Goal: Information Seeking & Learning: Learn about a topic

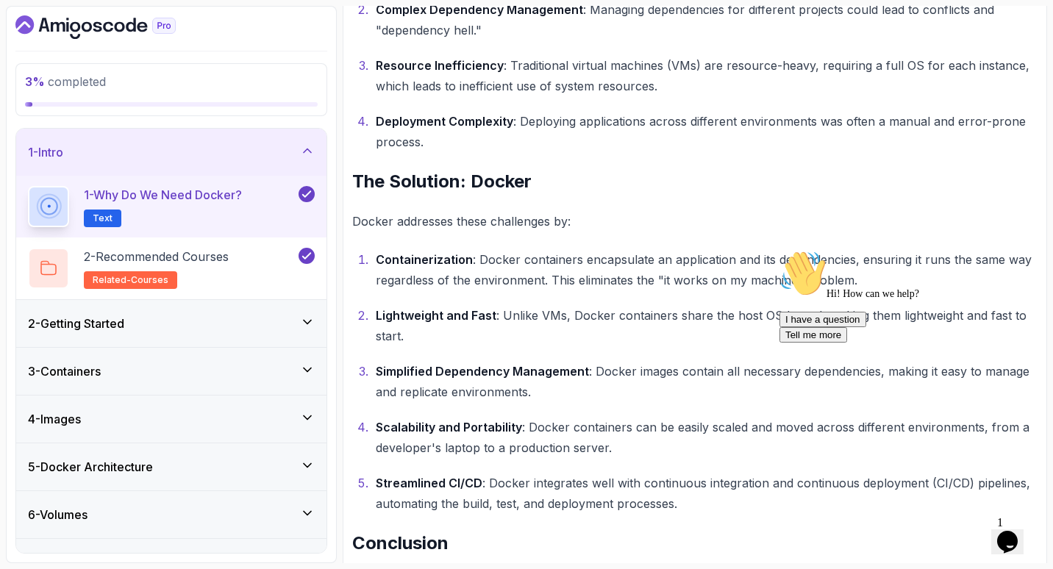
scroll to position [897, 0]
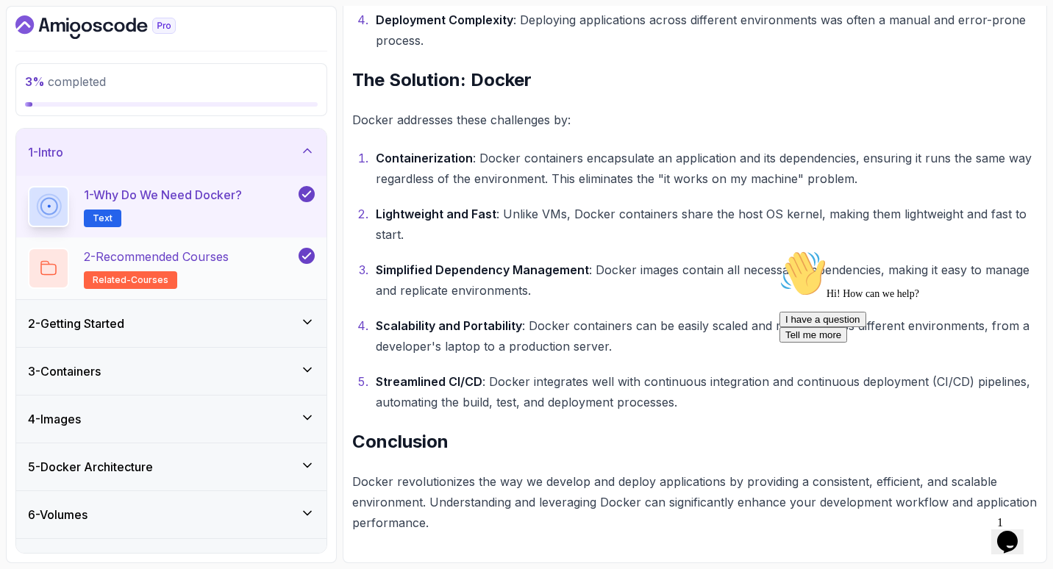
click at [229, 257] on p "2 - Recommended Courses" at bounding box center [156, 257] width 145 height 18
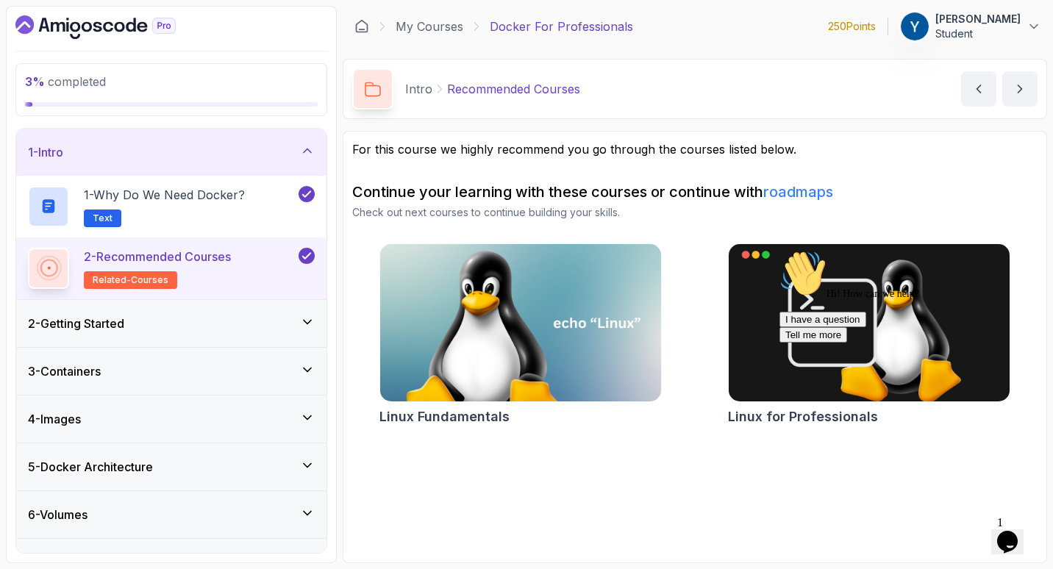
click at [230, 309] on div "2 - Getting Started" at bounding box center [171, 323] width 310 height 47
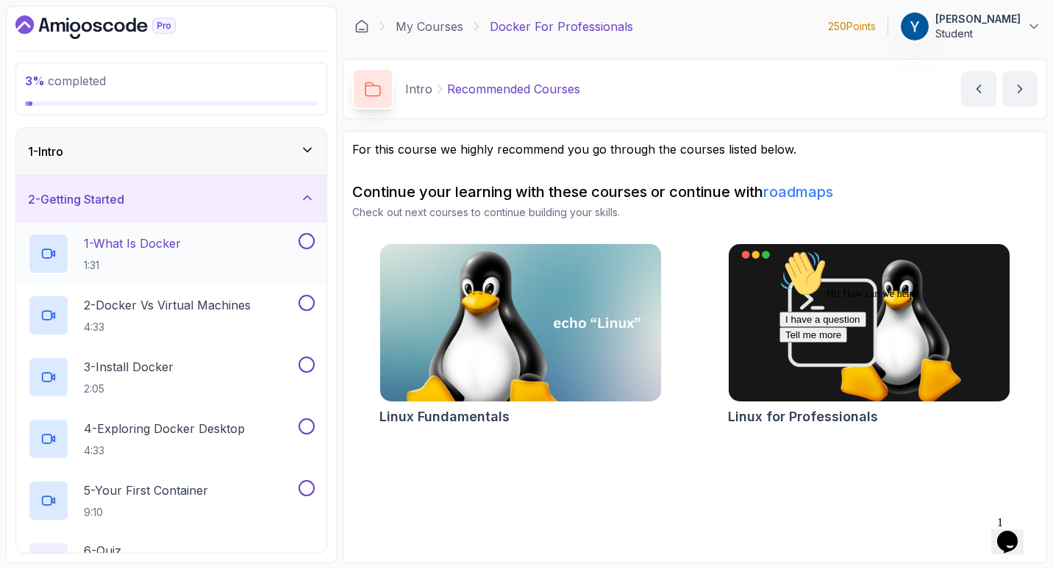
click at [235, 257] on div "1 - What Is Docker 1:31" at bounding box center [162, 253] width 268 height 41
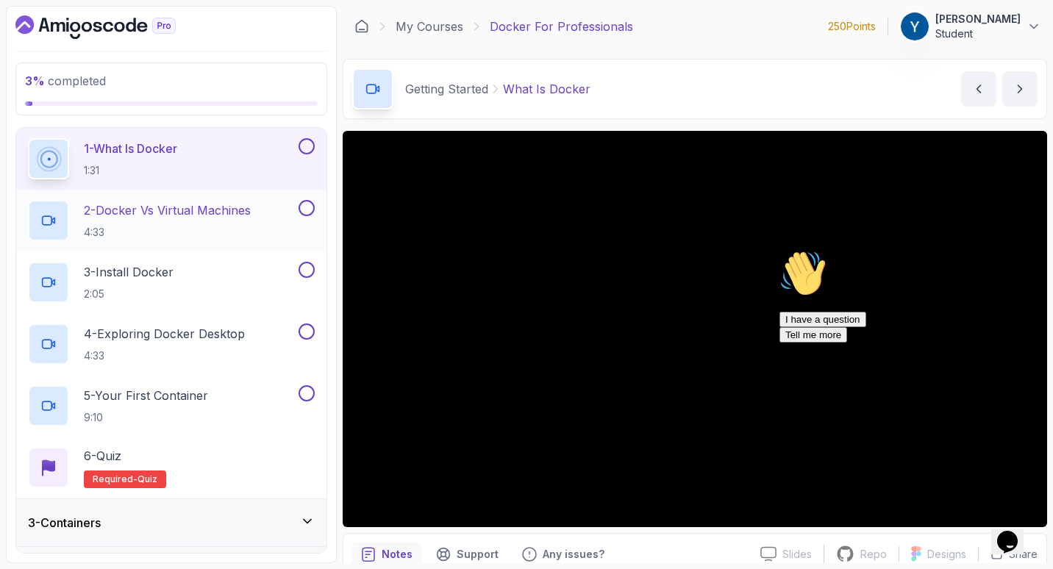
scroll to position [96, 0]
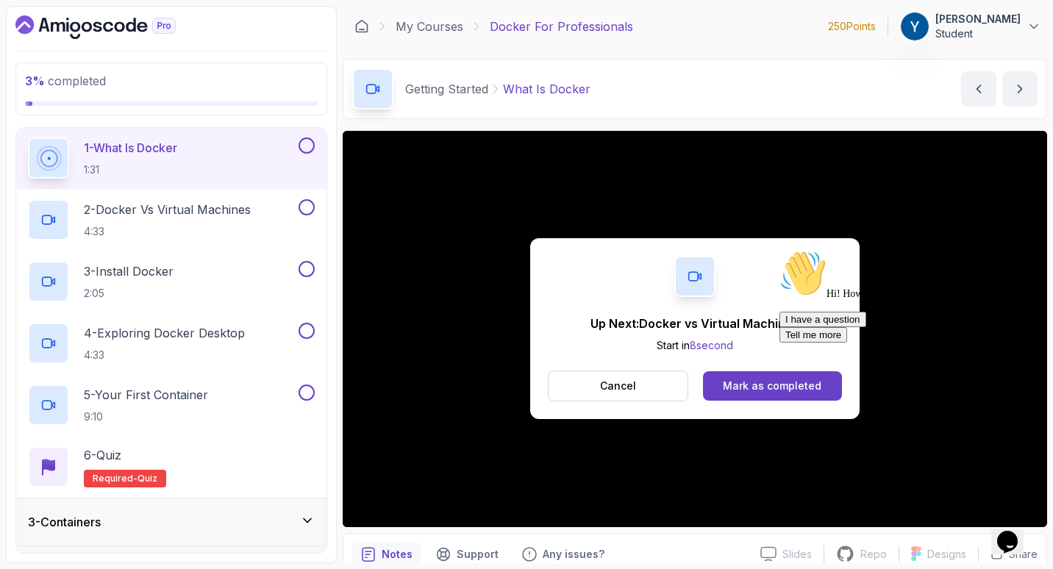
click at [781, 343] on div "Hi! How can we help? I have a question Tell me more" at bounding box center [912, 296] width 265 height 93
click at [780, 343] on div "Hi! How can we help? I have a question Tell me more" at bounding box center [912, 296] width 265 height 93
drag, startPoint x: 4, startPoint y: 143, endPoint x: 739, endPoint y: 385, distance: 774.3
click at [739, 385] on div "Mark as completed" at bounding box center [772, 386] width 99 height 15
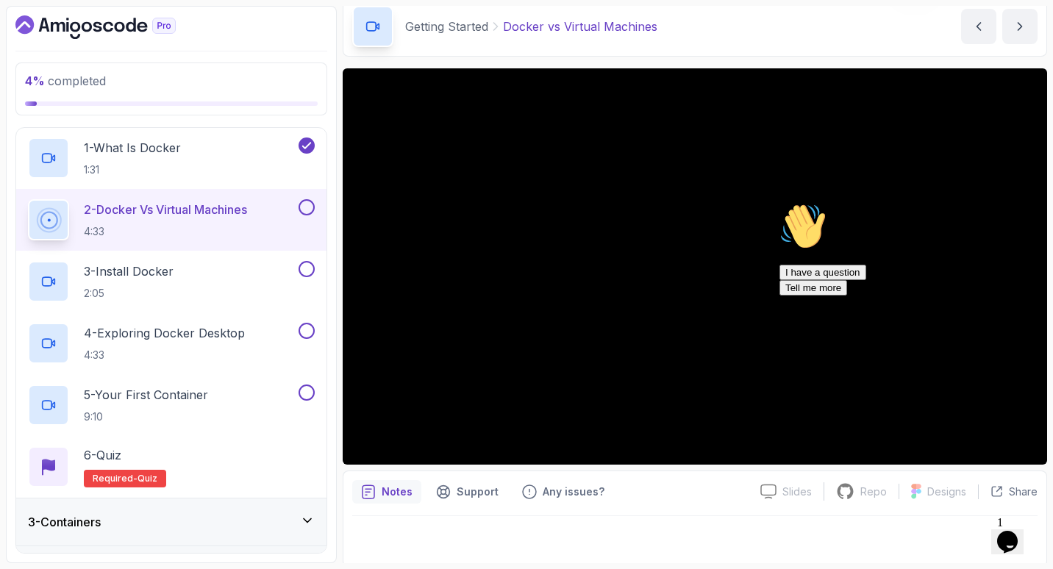
scroll to position [66, 0]
